Goal: Information Seeking & Learning: Learn about a topic

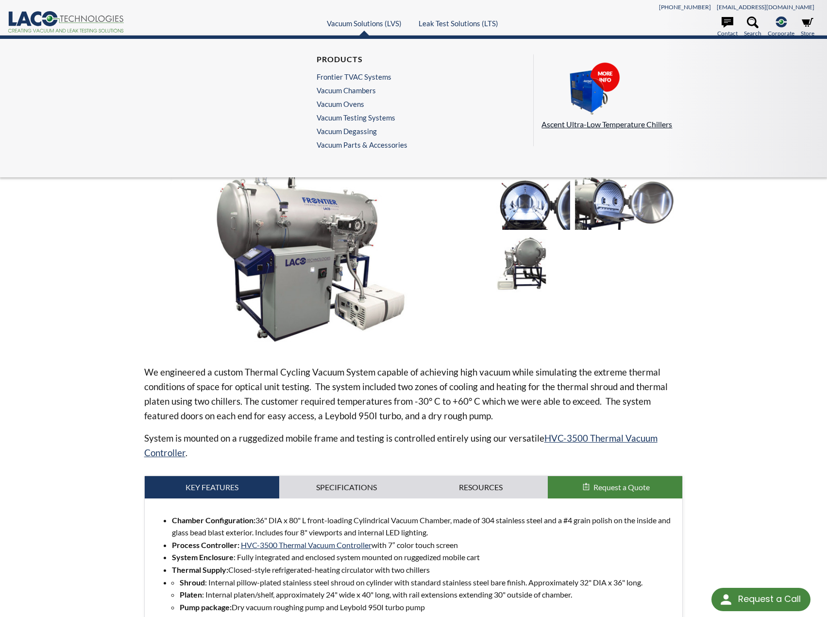
click at [588, 125] on p "Ascent Ultra-Low Temperature Chillers" at bounding box center [676, 124] width 269 height 13
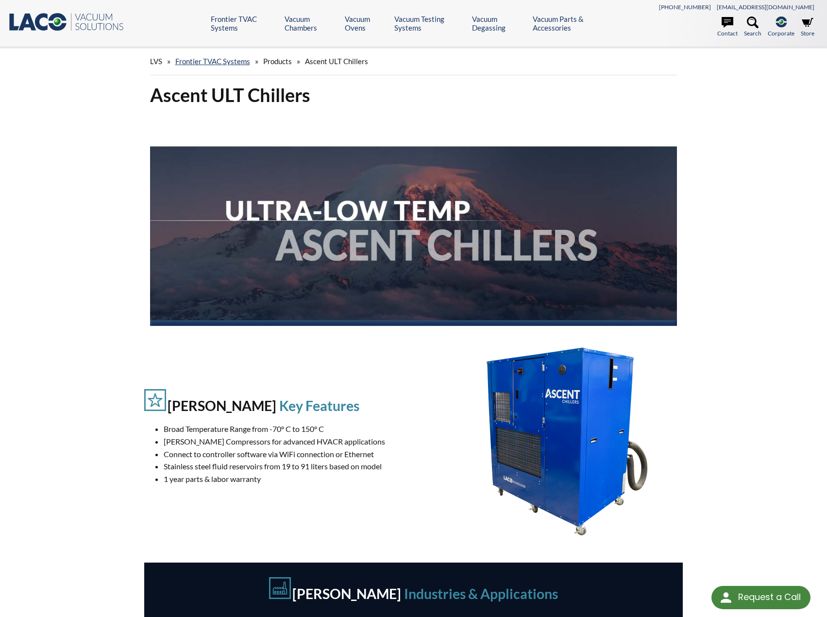
select select "Language Translate Widget"
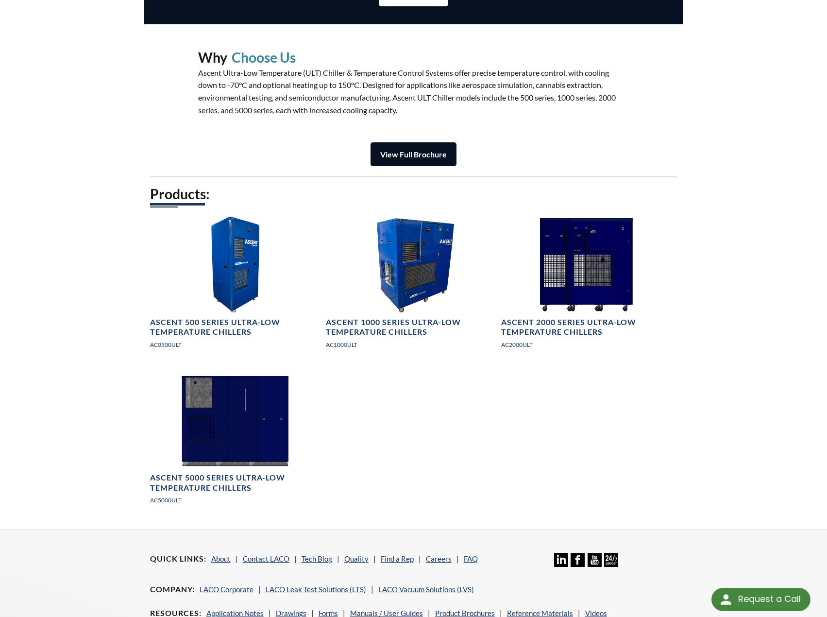
scroll to position [1166, 0]
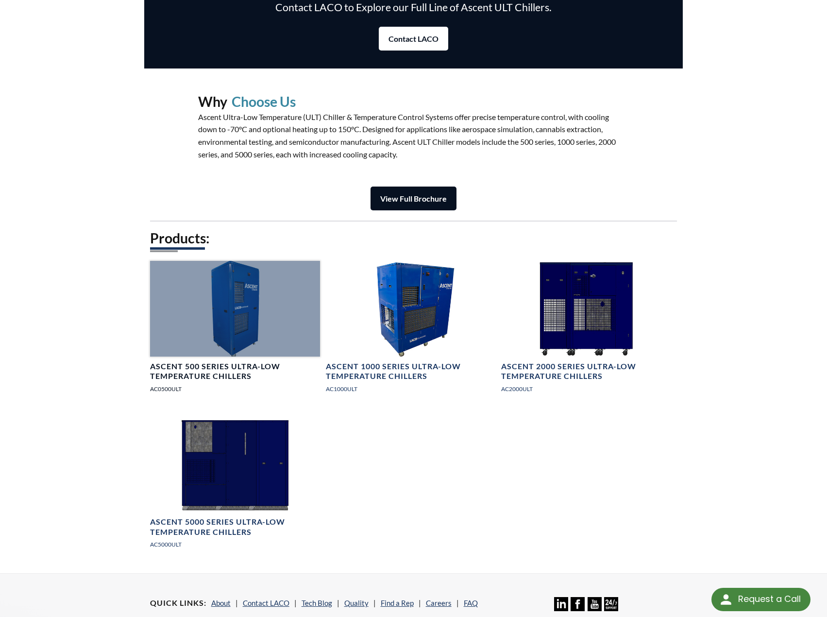
click at [230, 372] on h4 "Ascent 500 Series Ultra-Low Temperature Chillers" at bounding box center [235, 372] width 170 height 20
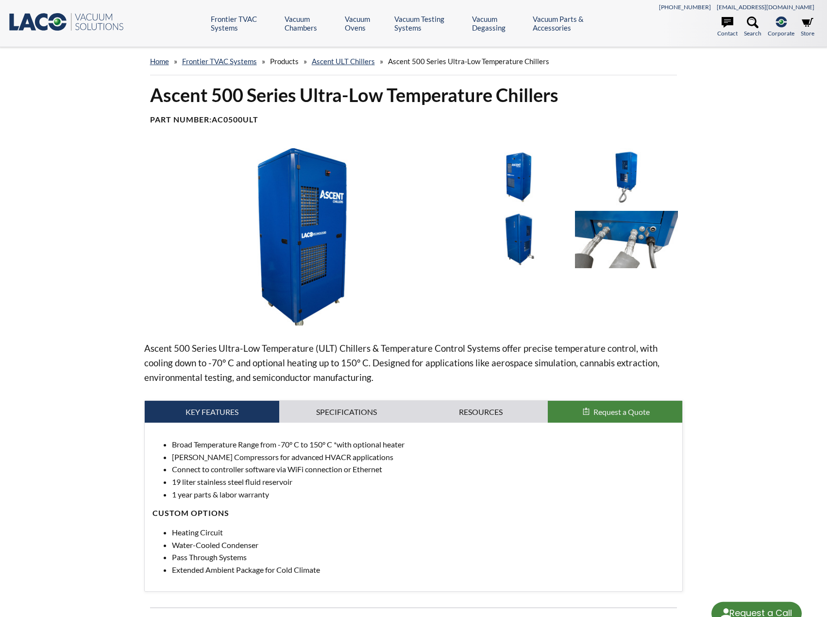
select select "Language Translate Widget"
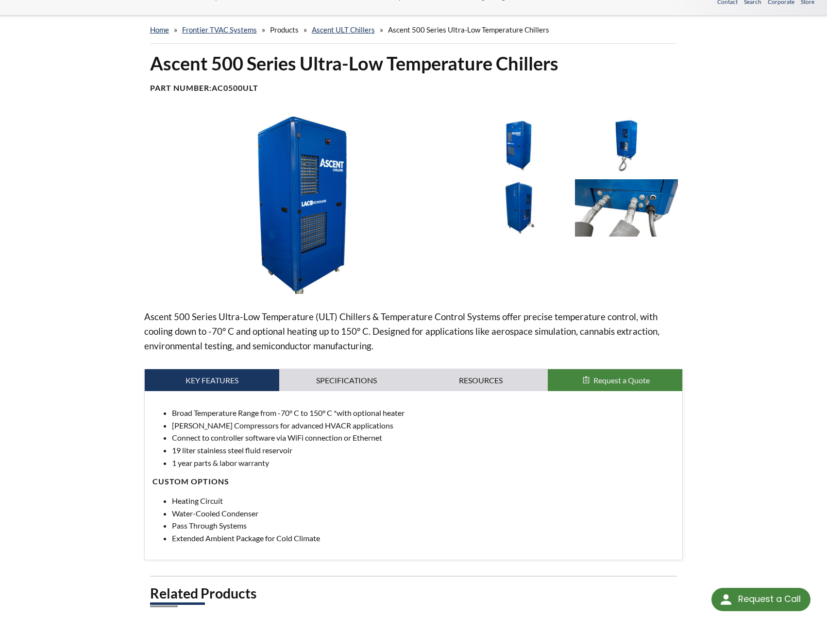
scroll to position [49, 0]
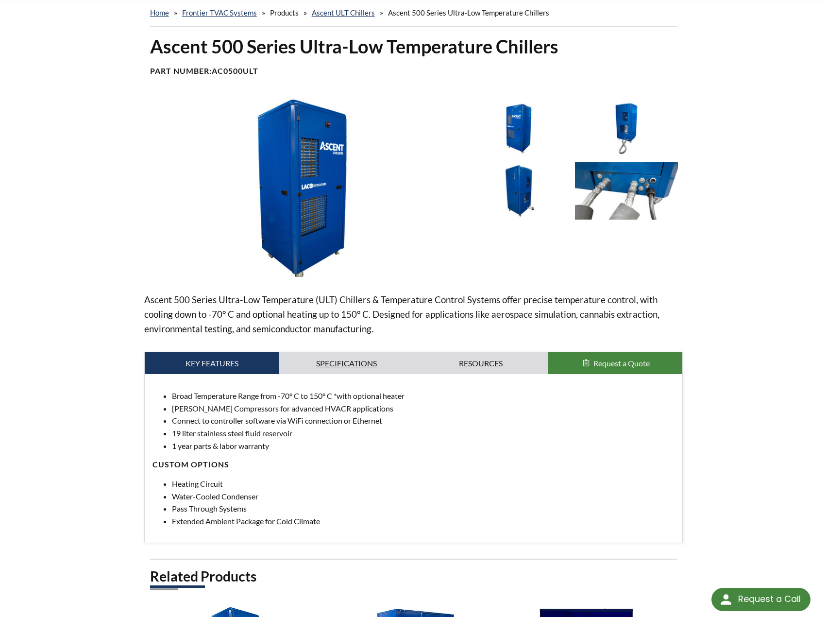
click at [386, 366] on link "Specifications" at bounding box center [346, 363] width 135 height 22
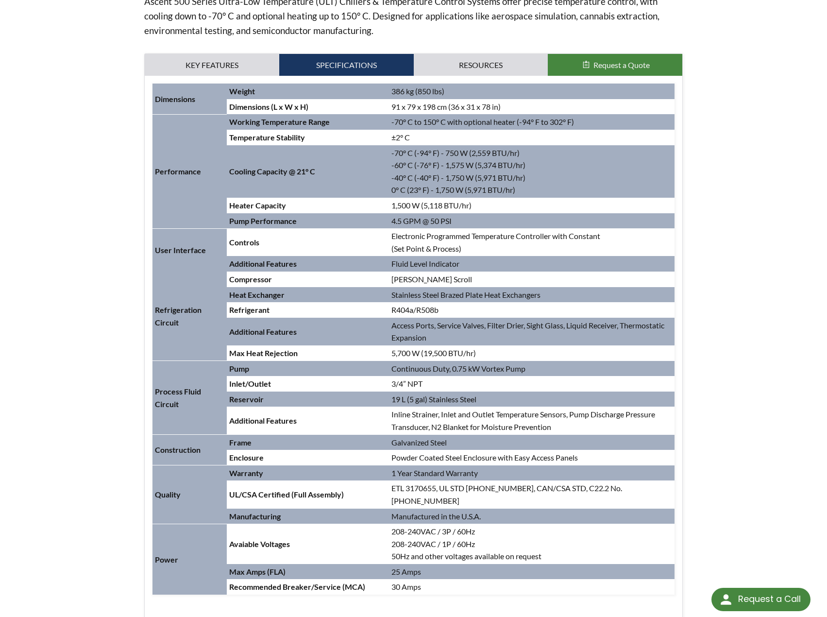
scroll to position [243, 0]
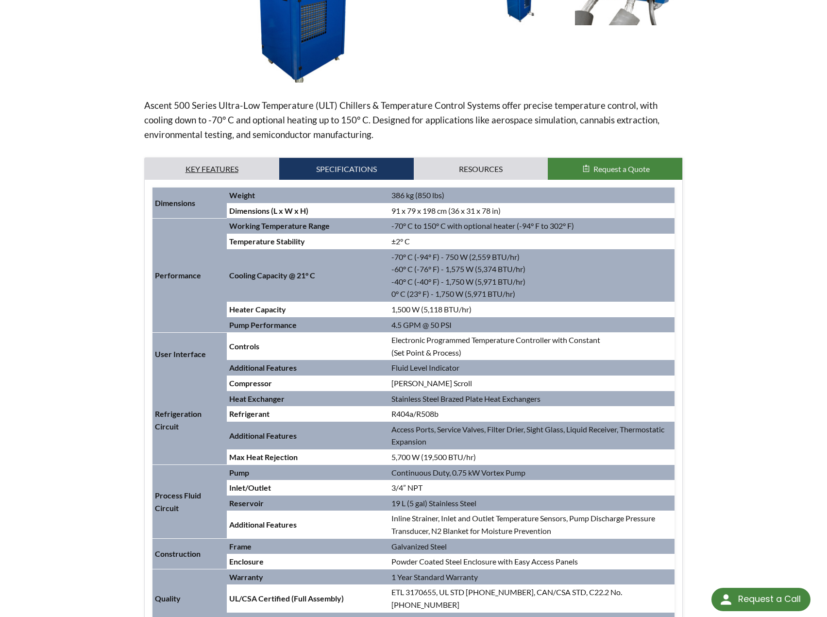
click at [206, 171] on link "Key Features" at bounding box center [212, 169] width 135 height 22
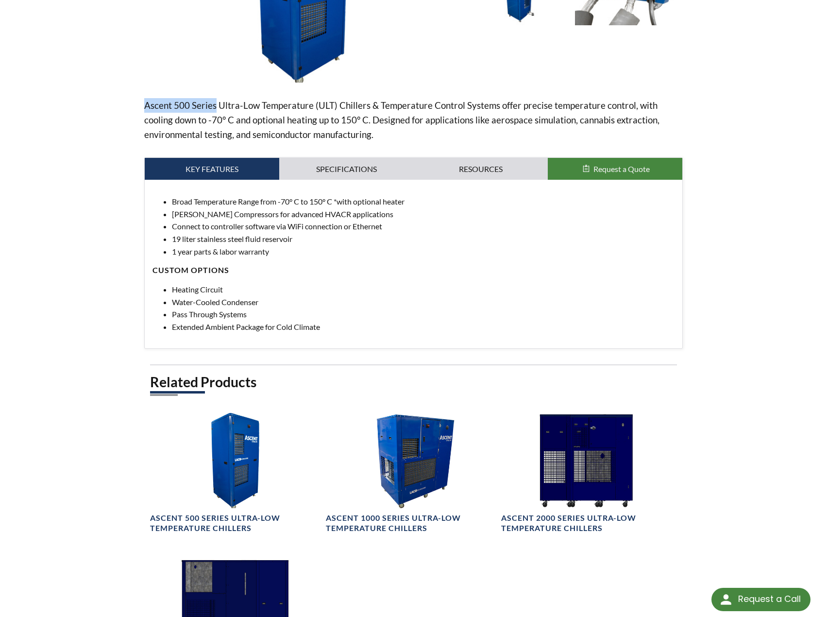
drag, startPoint x: 139, startPoint y: 107, endPoint x: 214, endPoint y: 105, distance: 74.4
click at [214, 105] on div "Ascent 500 Series Ultra-Low Temperature Chillers Part Number: AC0500ULT Ascent …" at bounding box center [414, 266] width 622 height 853
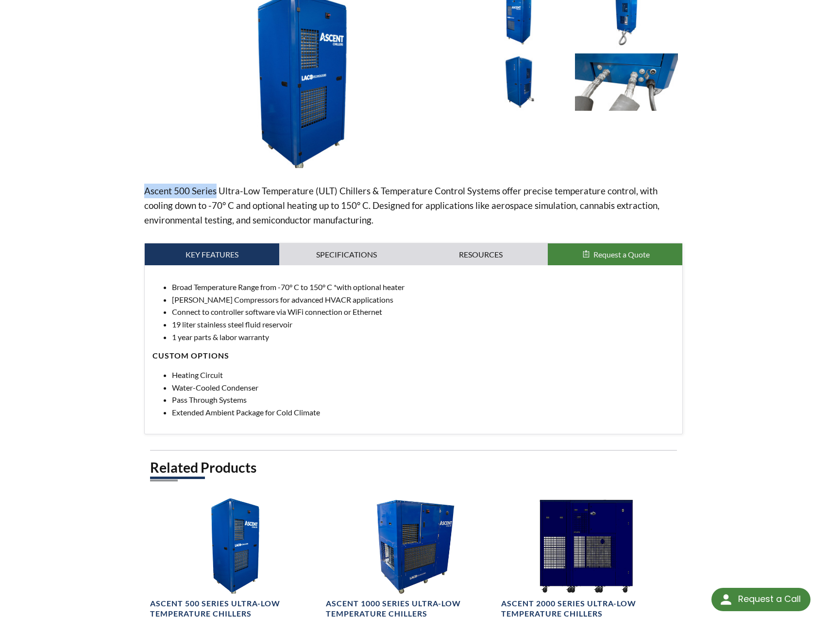
scroll to position [0, 0]
